Goal: Information Seeking & Learning: Learn about a topic

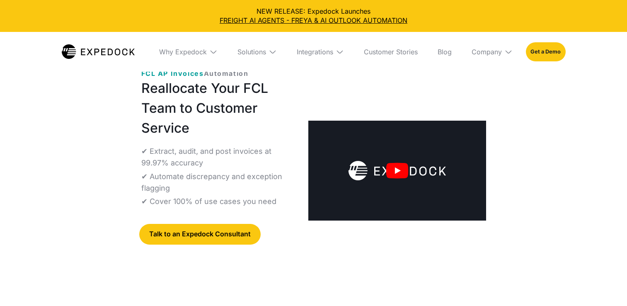
select select
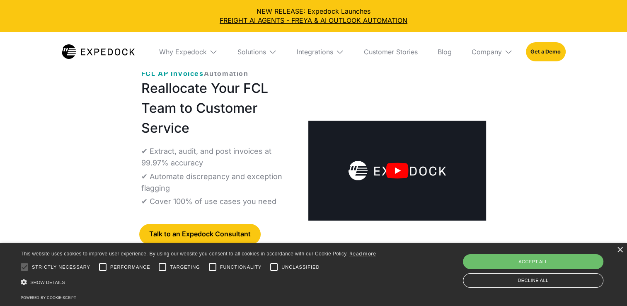
click at [413, 162] on img "open lightbox" at bounding box center [397, 171] width 178 height 100
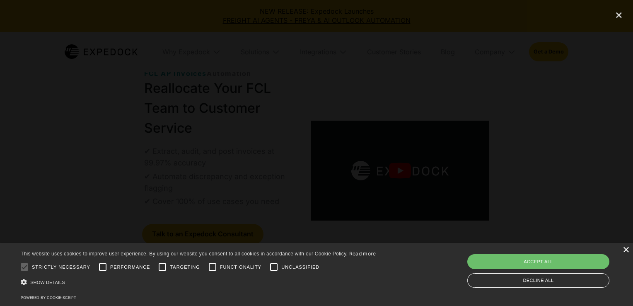
click at [626, 248] on div "×" at bounding box center [625, 250] width 6 height 6
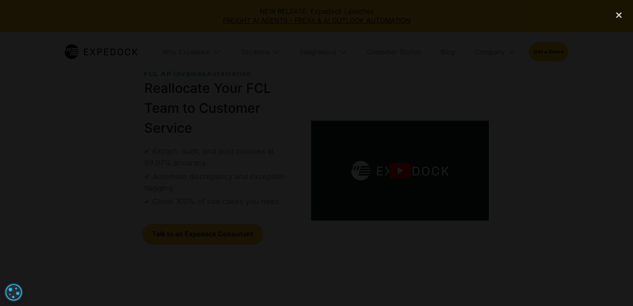
click at [548, 161] on div at bounding box center [316, 152] width 633 height 293
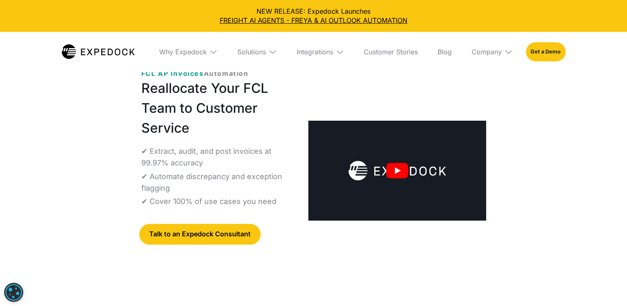
click at [381, 171] on img "open lightbox" at bounding box center [397, 171] width 178 height 100
select select
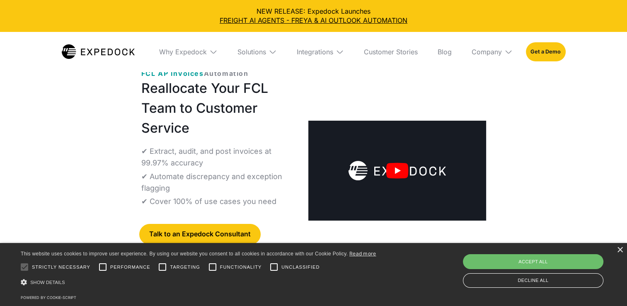
click at [396, 172] on img "open lightbox" at bounding box center [397, 171] width 178 height 100
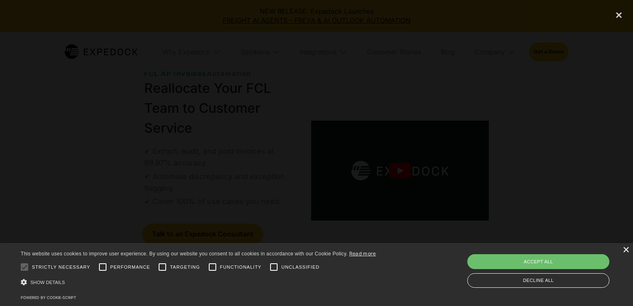
click at [625, 252] on div "×" at bounding box center [625, 250] width 6 height 6
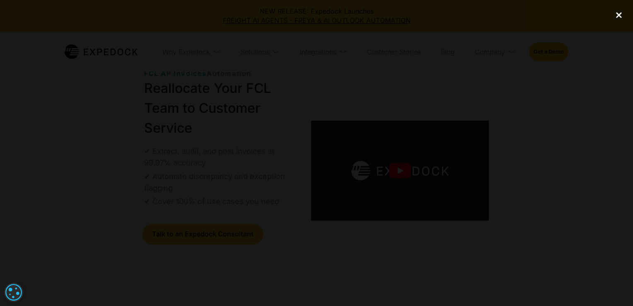
click at [618, 16] on div "close lightbox" at bounding box center [619, 15] width 28 height 18
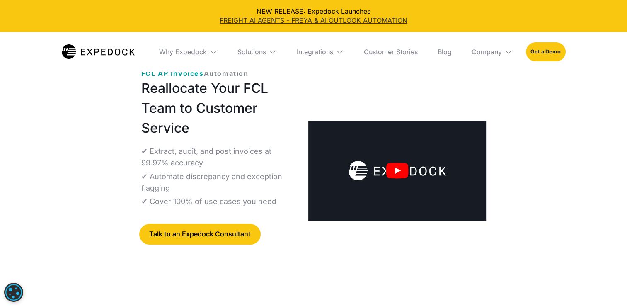
click at [310, 22] on link "FREIGHT AI AGENTS - FREYA & AI OUTLOOK AUTOMATION" at bounding box center [313, 20] width 613 height 9
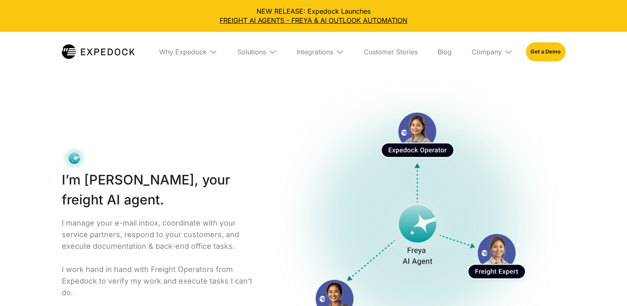
select select
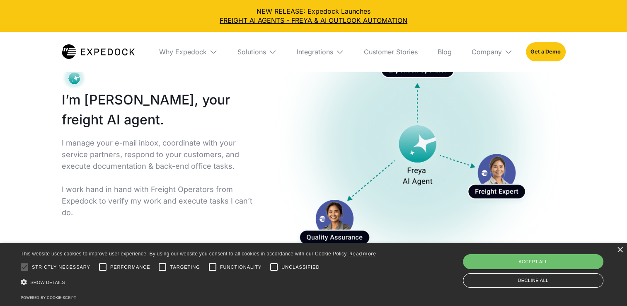
scroll to position [83, 0]
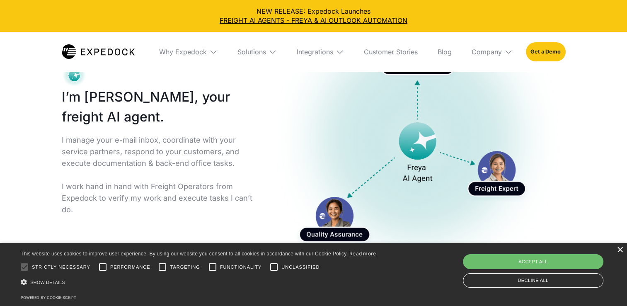
click at [620, 249] on div "×" at bounding box center [619, 250] width 6 height 6
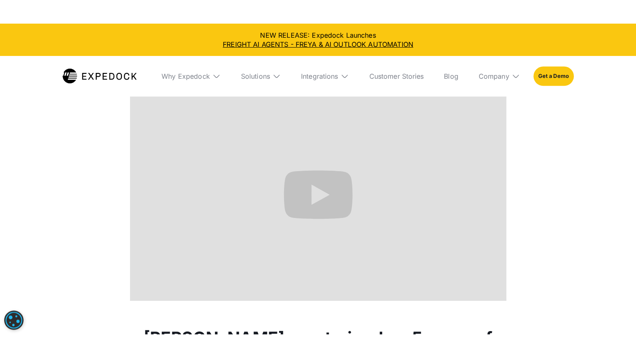
scroll to position [419, 0]
